Goal: Transaction & Acquisition: Book appointment/travel/reservation

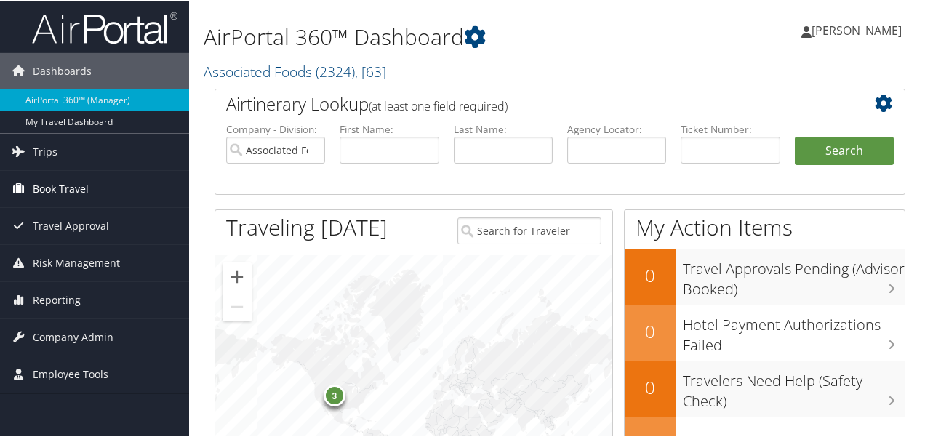
click at [56, 186] on span "Book Travel" at bounding box center [61, 187] width 56 height 36
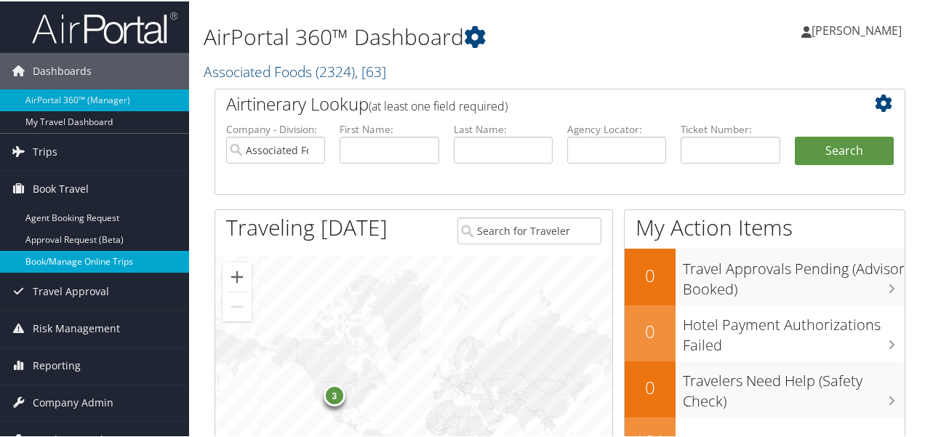
click at [57, 257] on link "Book/Manage Online Trips" at bounding box center [94, 260] width 189 height 22
